Goal: Information Seeking & Learning: Compare options

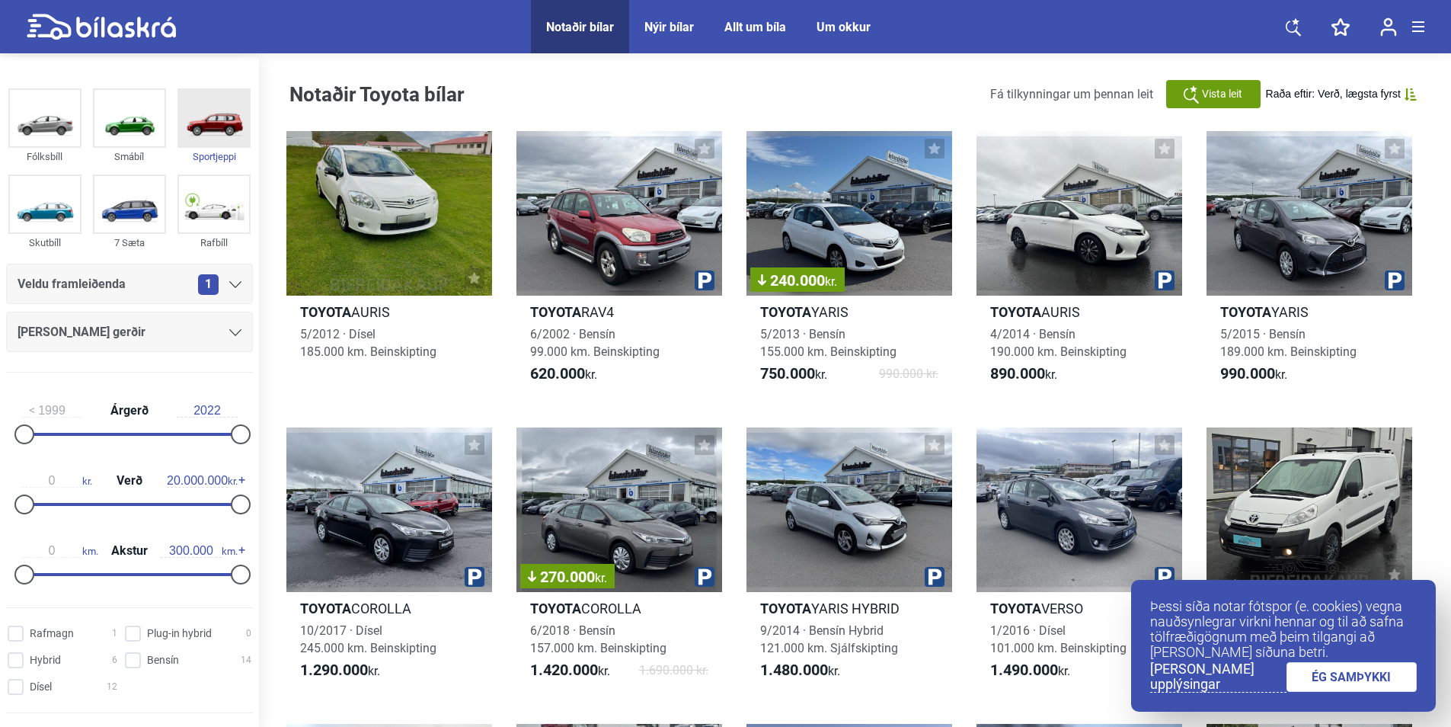
click at [215, 120] on img at bounding box center [214, 118] width 70 height 56
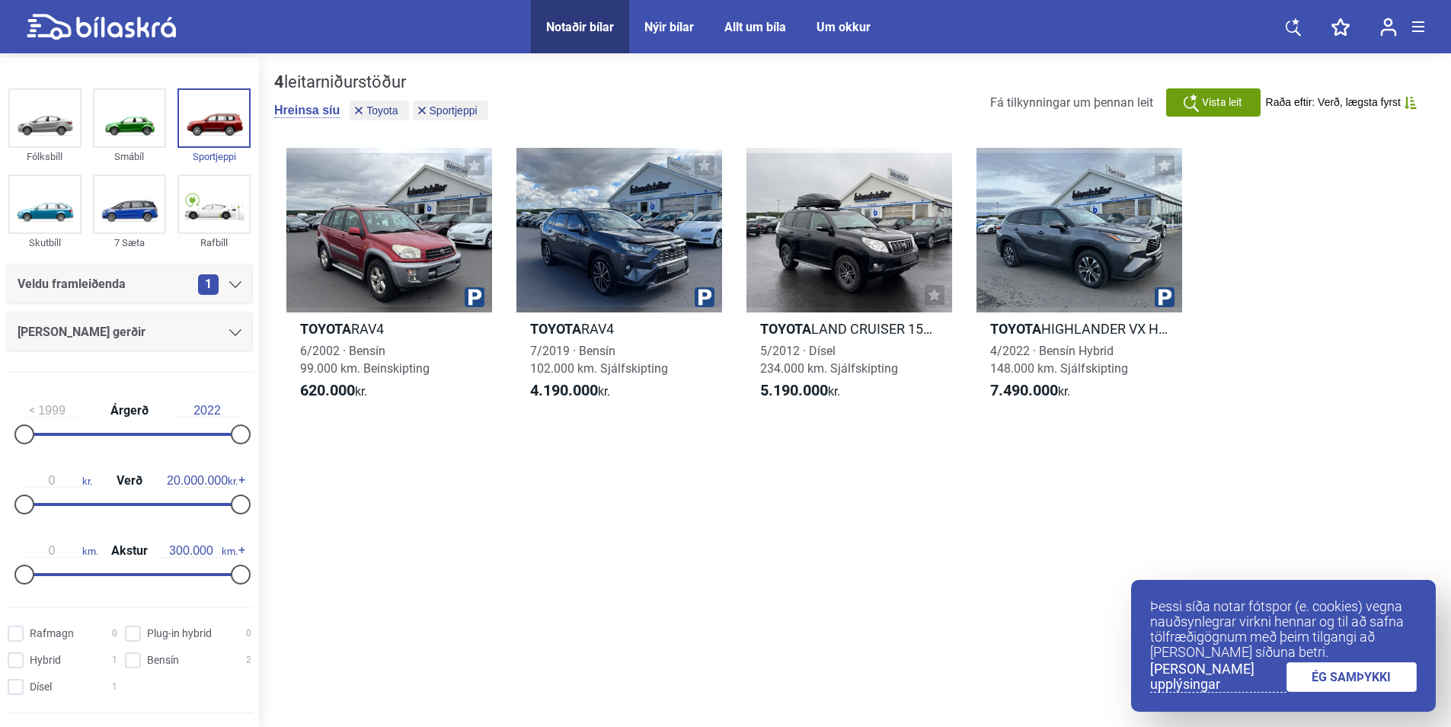
click at [229, 330] on icon at bounding box center [235, 332] width 12 height 7
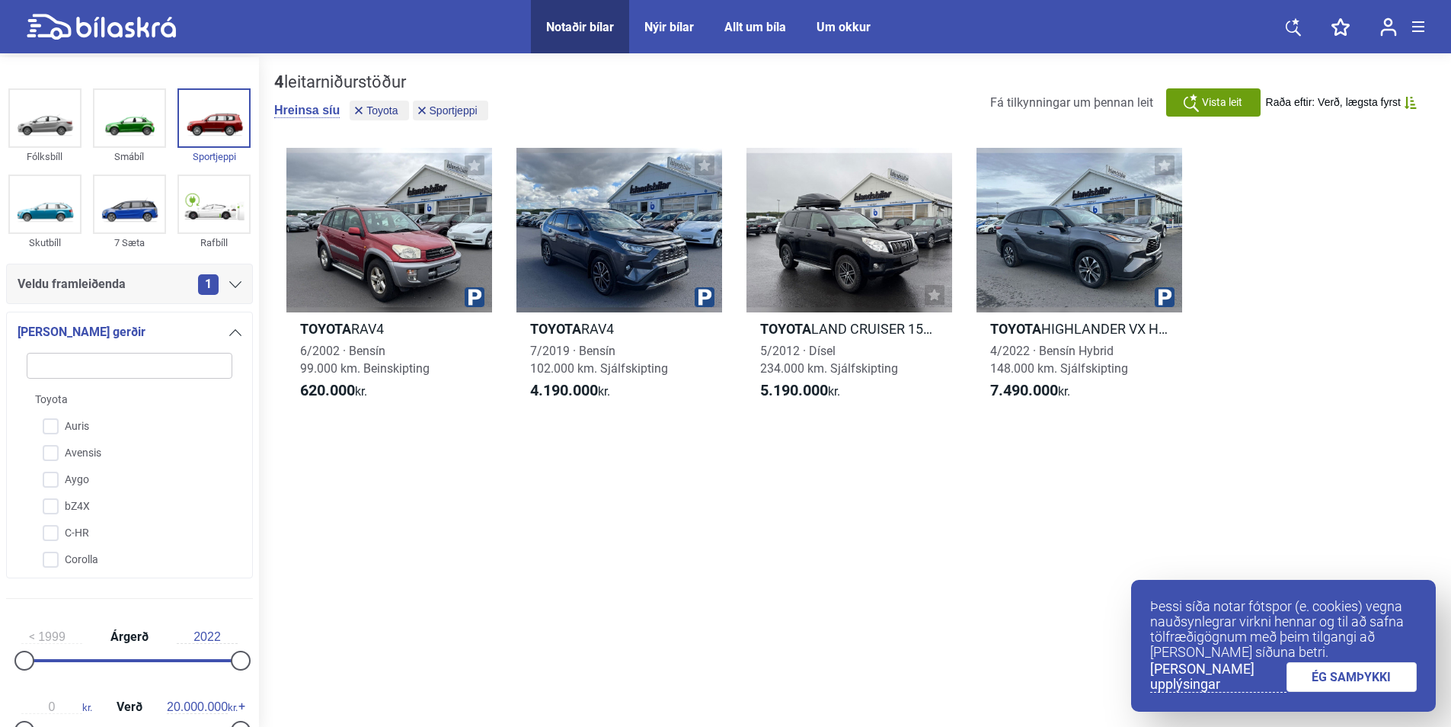
click at [333, 571] on div "4 leitarniðurstöður [PERSON_NAME] síu Toyota Sportjeppi Fá tilkynningar um þenn…" at bounding box center [855, 393] width 1192 height 673
click at [334, 570] on div "4 leitarniðurstöður [PERSON_NAME] síu Toyota Sportjeppi Fá tilkynningar um þenn…" at bounding box center [855, 393] width 1192 height 673
click at [439, 114] on span "Sportjeppi" at bounding box center [454, 110] width 48 height 11
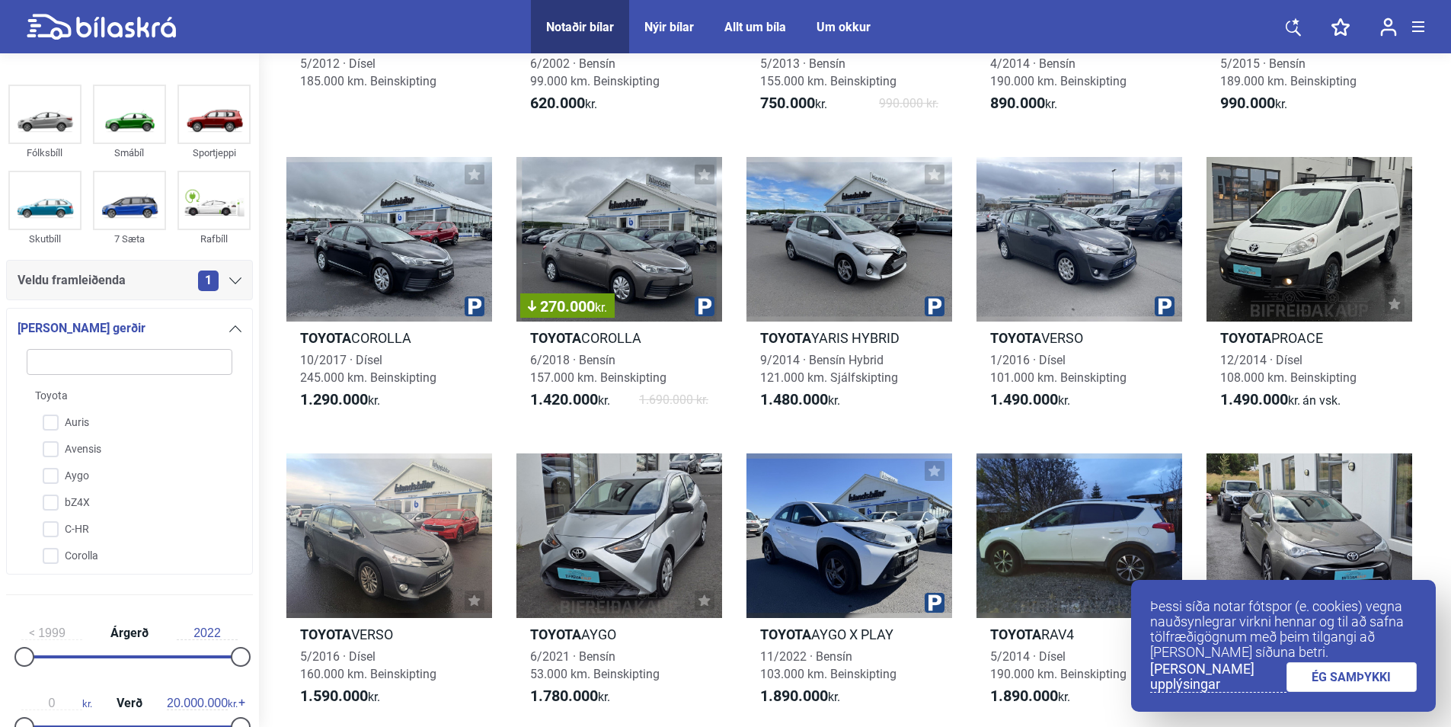
scroll to position [286, 0]
